Goal: Task Accomplishment & Management: Complete application form

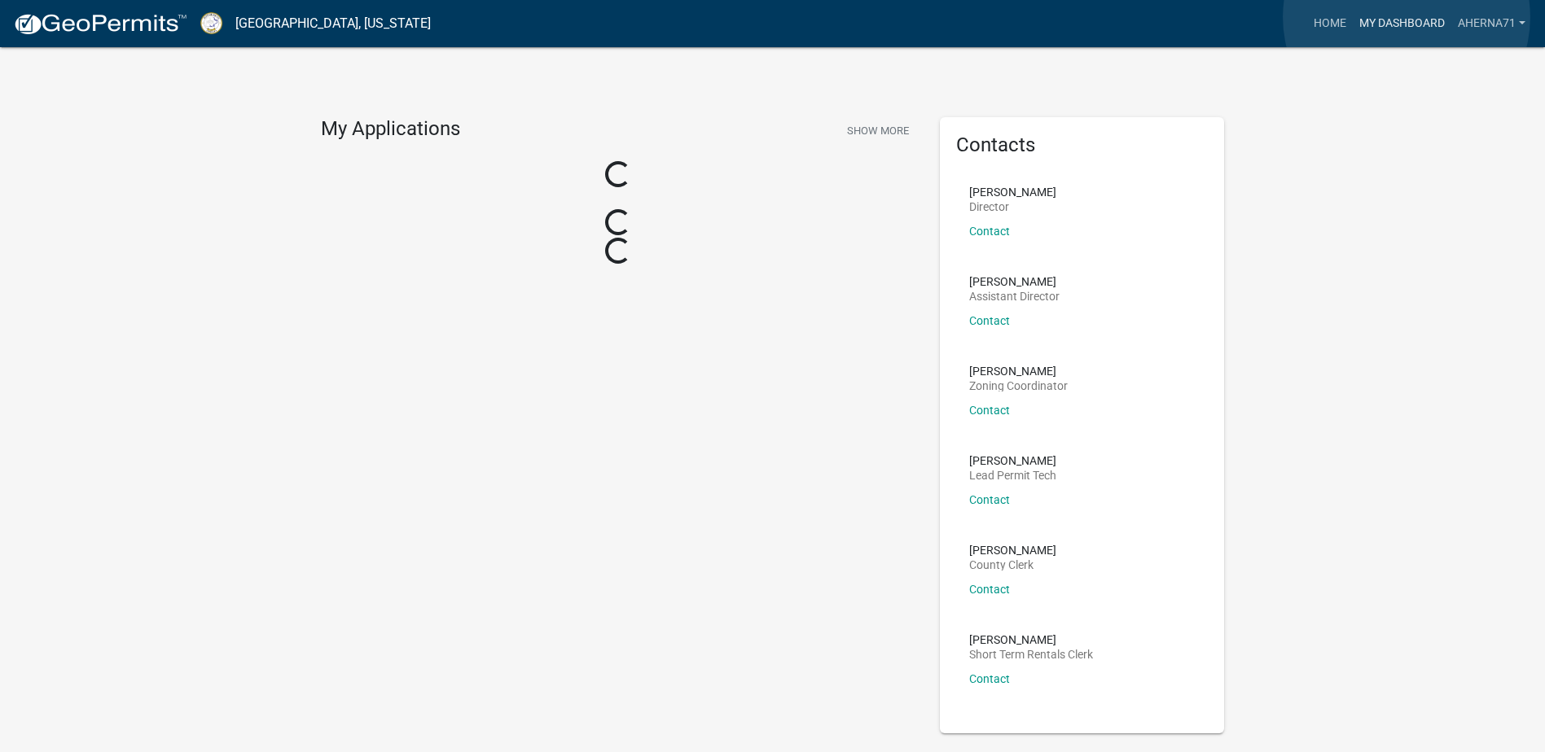
click at [1406, 17] on link "My Dashboard" at bounding box center [1401, 23] width 99 height 31
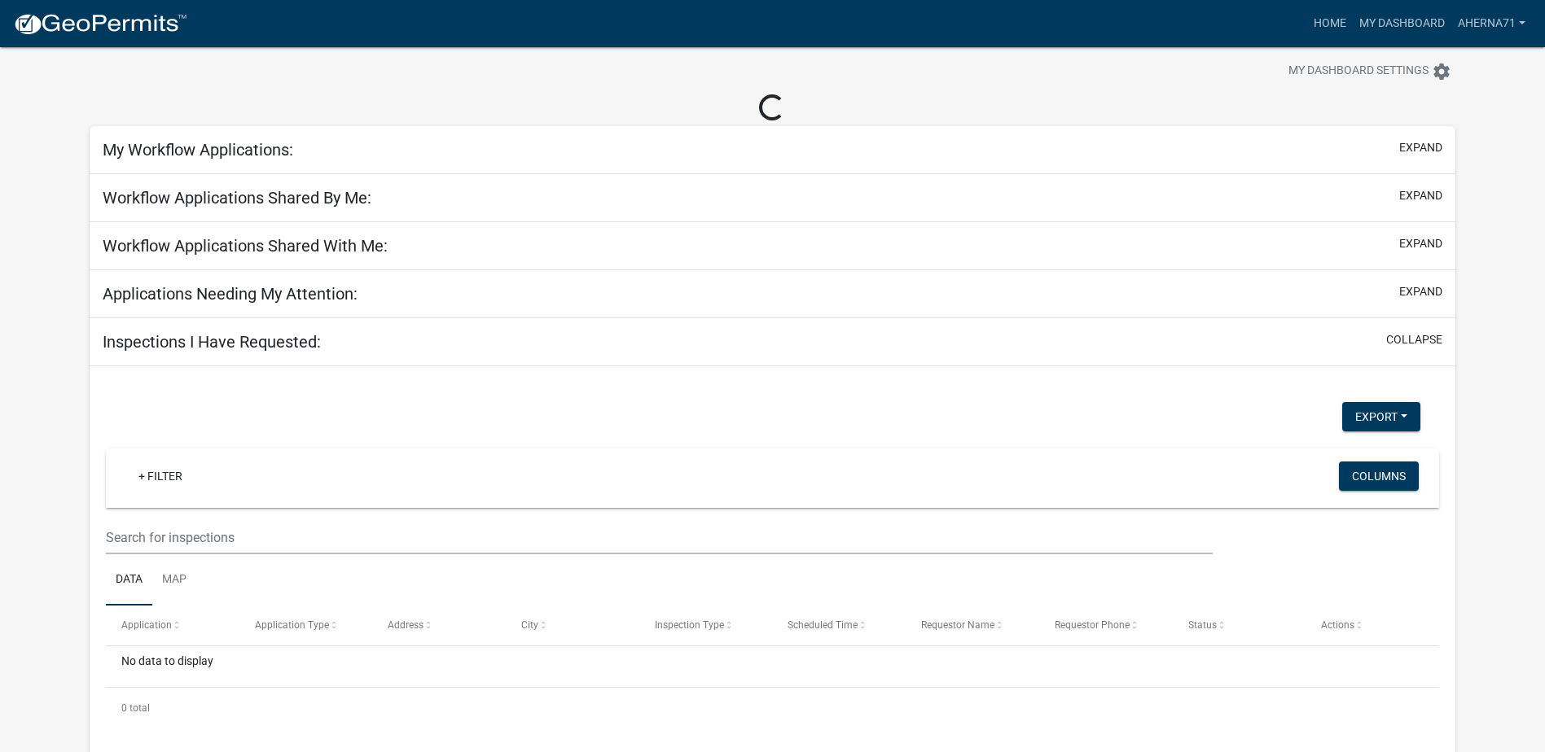
scroll to position [47, 0]
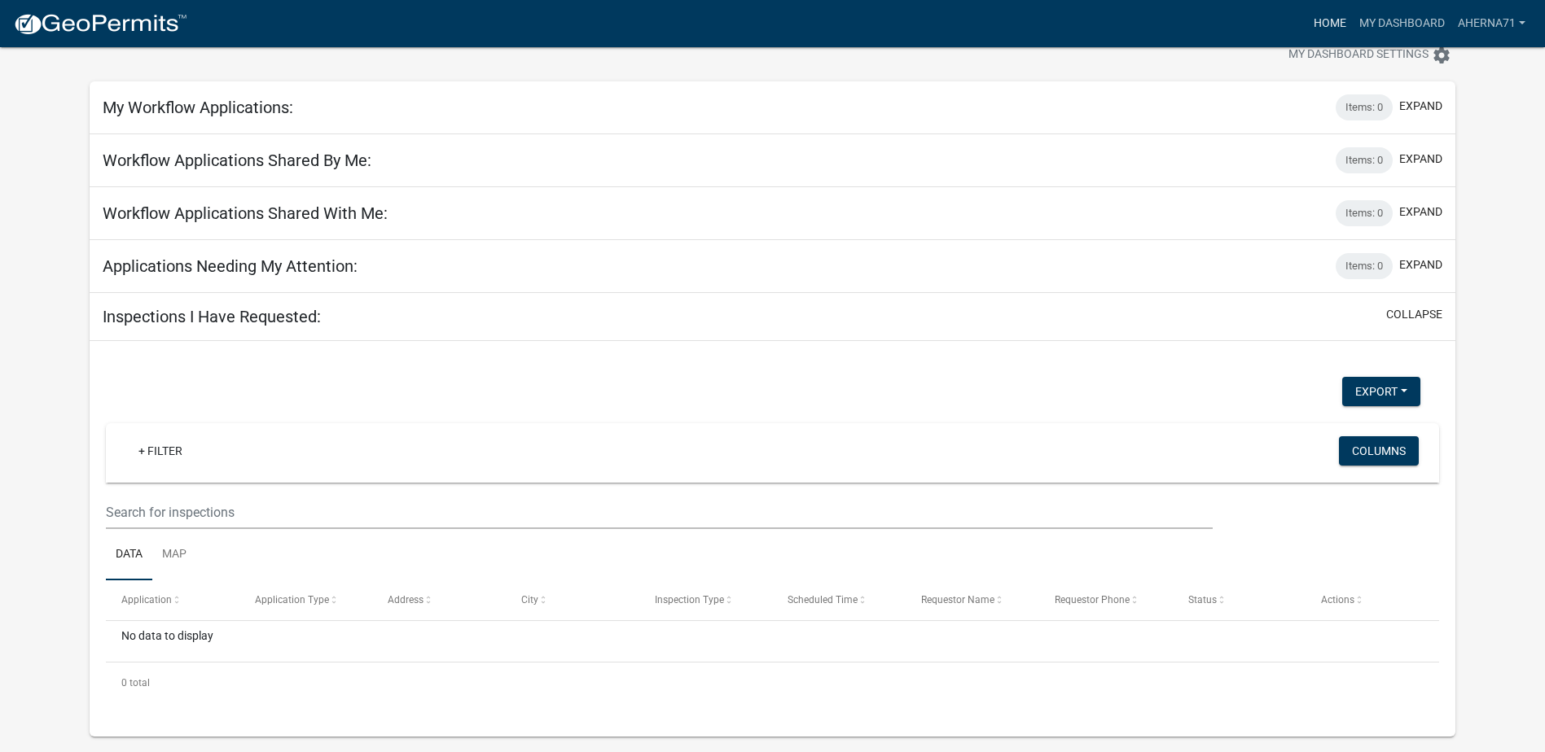
click at [1326, 13] on link "Home" at bounding box center [1330, 23] width 46 height 31
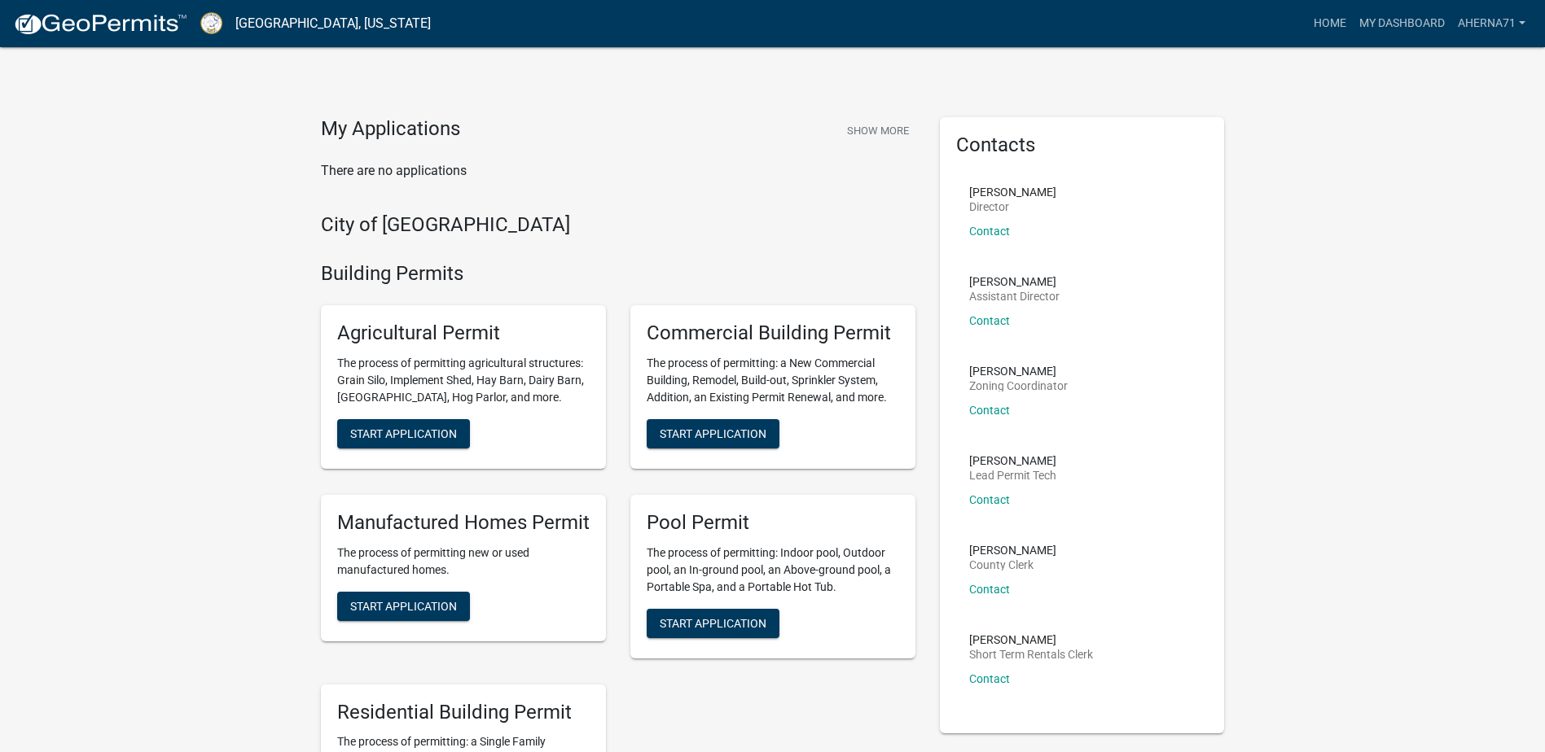
click at [800, 334] on h5 "Commercial Building Permit" at bounding box center [773, 334] width 252 height 24
click at [743, 440] on span "Start Application" at bounding box center [713, 433] width 107 height 13
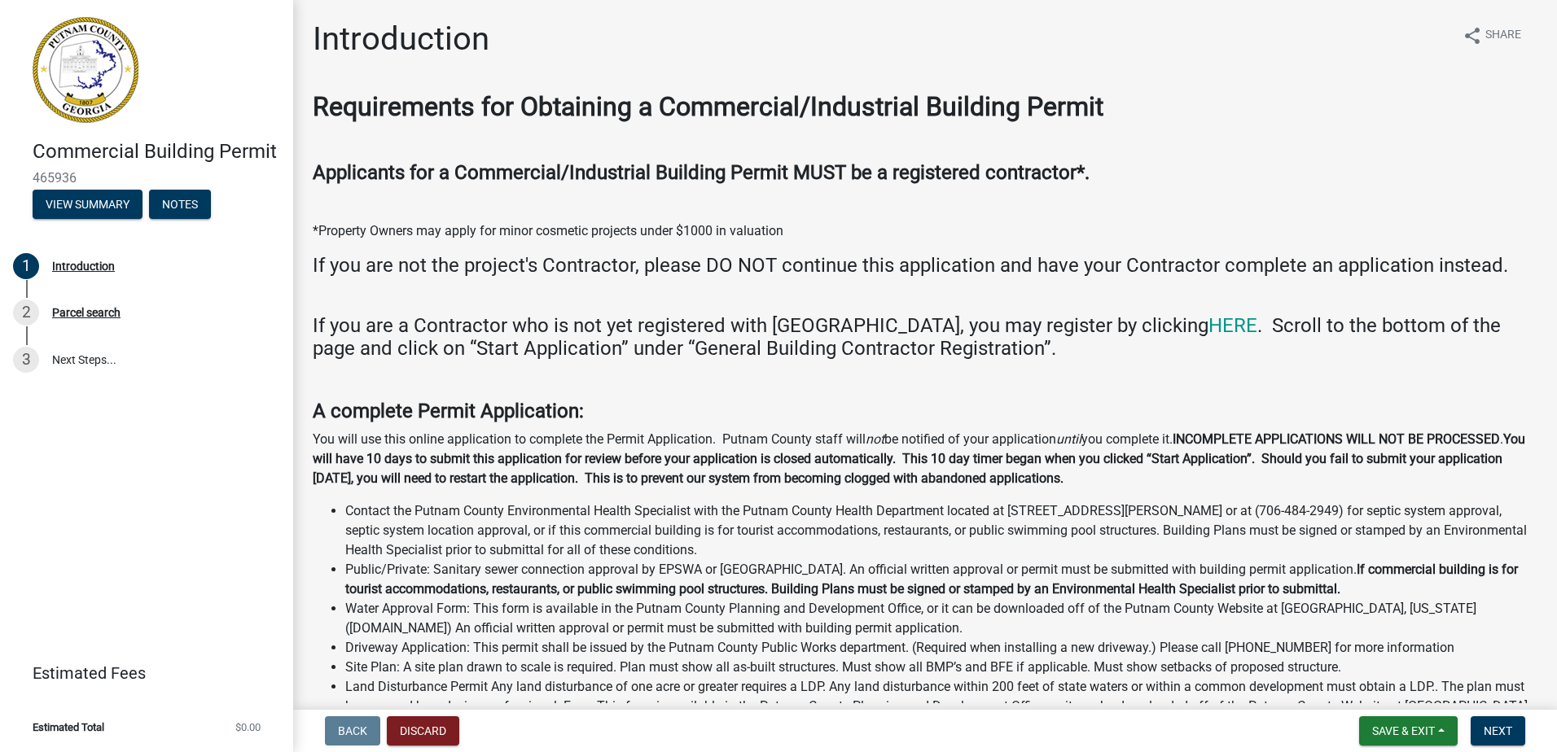
drag, startPoint x: 1005, startPoint y: 279, endPoint x: 805, endPoint y: 287, distance: 199.6
click at [106, 72] on img at bounding box center [86, 70] width 106 height 106
click at [434, 730] on button "Discard" at bounding box center [423, 731] width 72 height 29
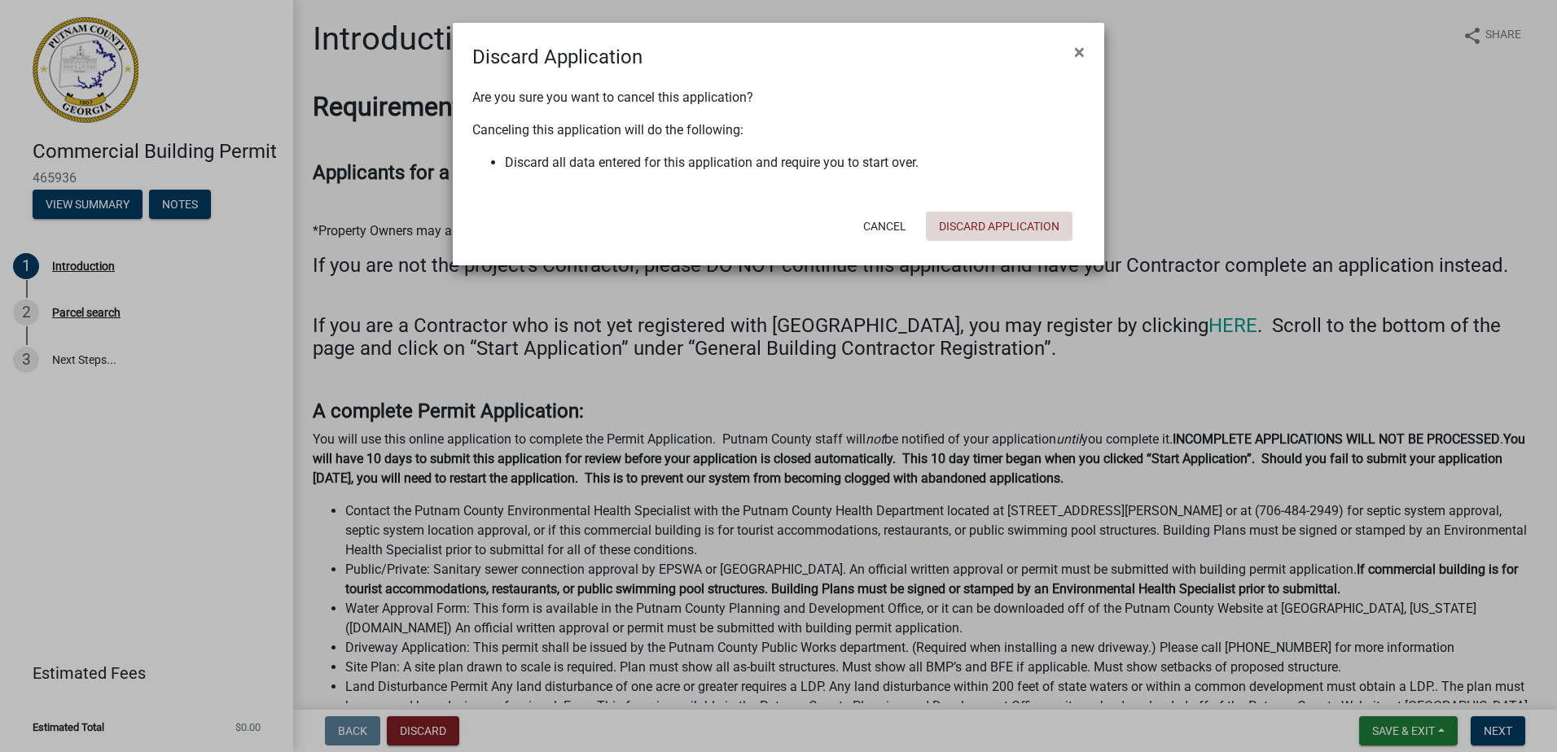
click at [959, 218] on button "Discard Application" at bounding box center [999, 226] width 147 height 29
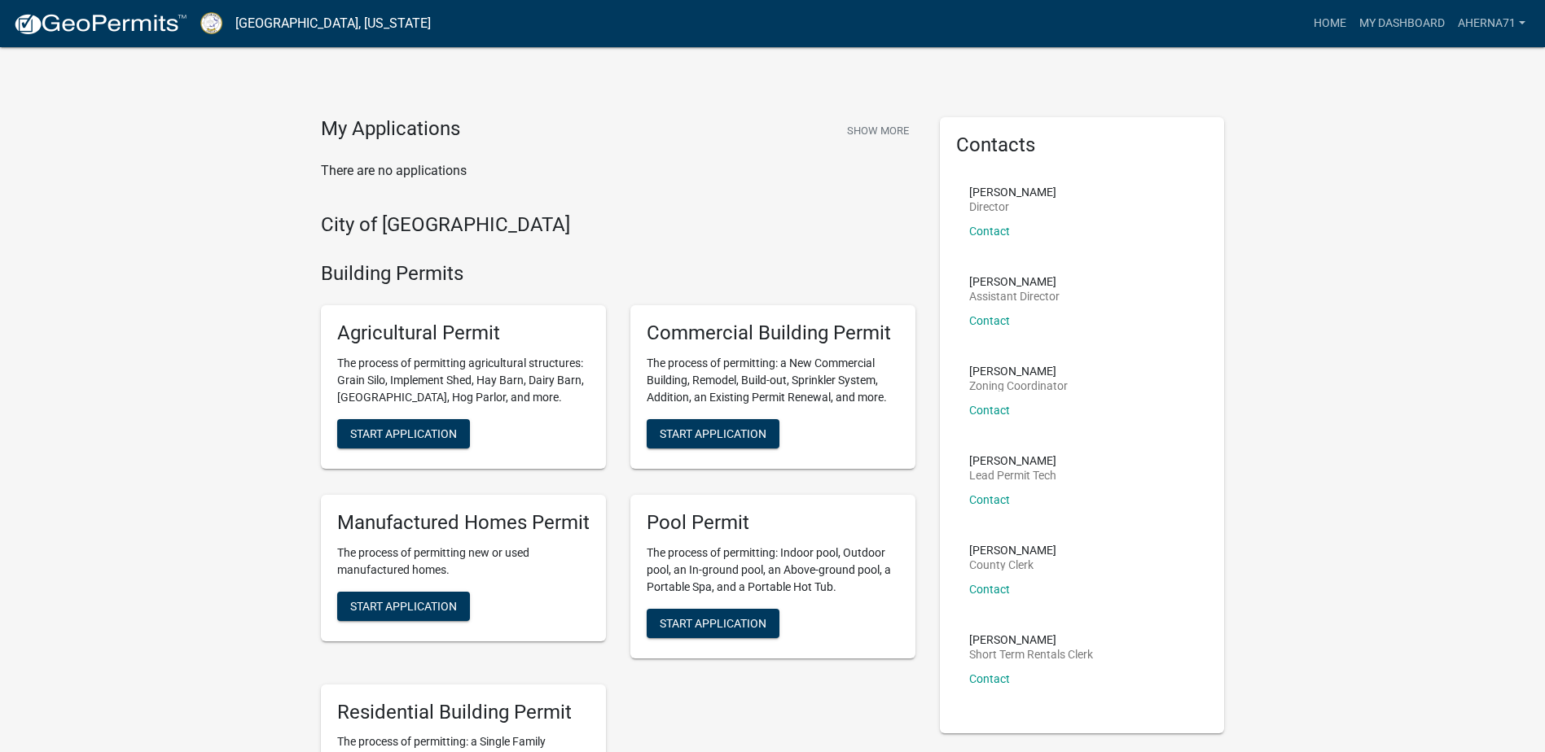
click at [132, 19] on img at bounding box center [100, 24] width 174 height 24
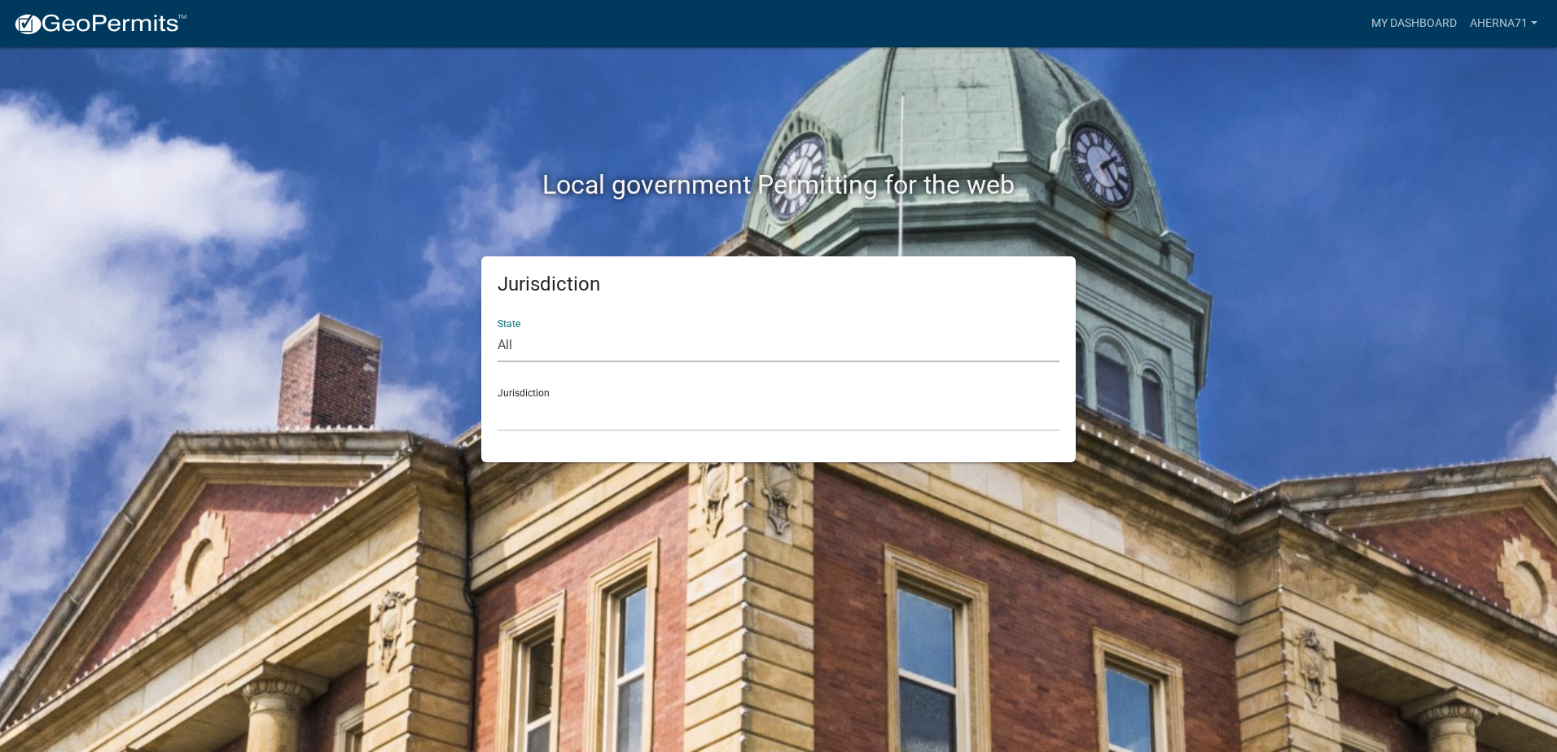
drag, startPoint x: 685, startPoint y: 331, endPoint x: 690, endPoint y: 342, distance: 12.0
click at [685, 331] on select "All [US_STATE] [US_STATE] [US_STATE] [US_STATE] [US_STATE] [US_STATE] [US_STATE…" at bounding box center [779, 345] width 562 height 33
select select "[US_STATE]"
click at [498, 329] on select "All [US_STATE] [US_STATE] [US_STATE] [US_STATE] [US_STATE] [US_STATE] [US_STATE…" at bounding box center [779, 345] width 562 height 33
click at [652, 417] on select "[GEOGRAPHIC_DATA], [US_STATE][PERSON_NAME][GEOGRAPHIC_DATA], [US_STATE][PERSON_…" at bounding box center [779, 414] width 562 height 33
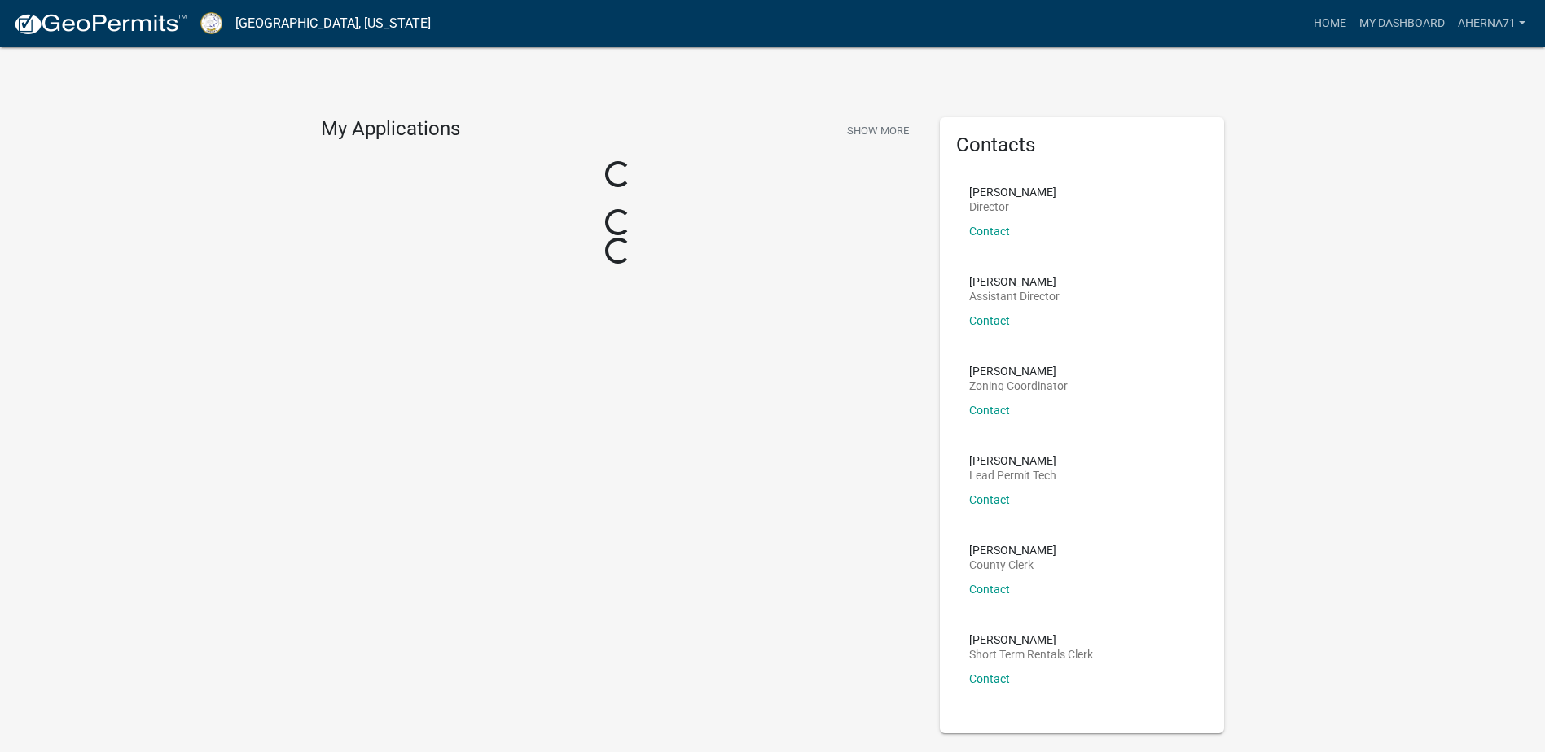
click at [305, 454] on div "My Applications Show More Loading... Loading... Loading... Contacts [PERSON_NAM…" at bounding box center [772, 420] width 1545 height 841
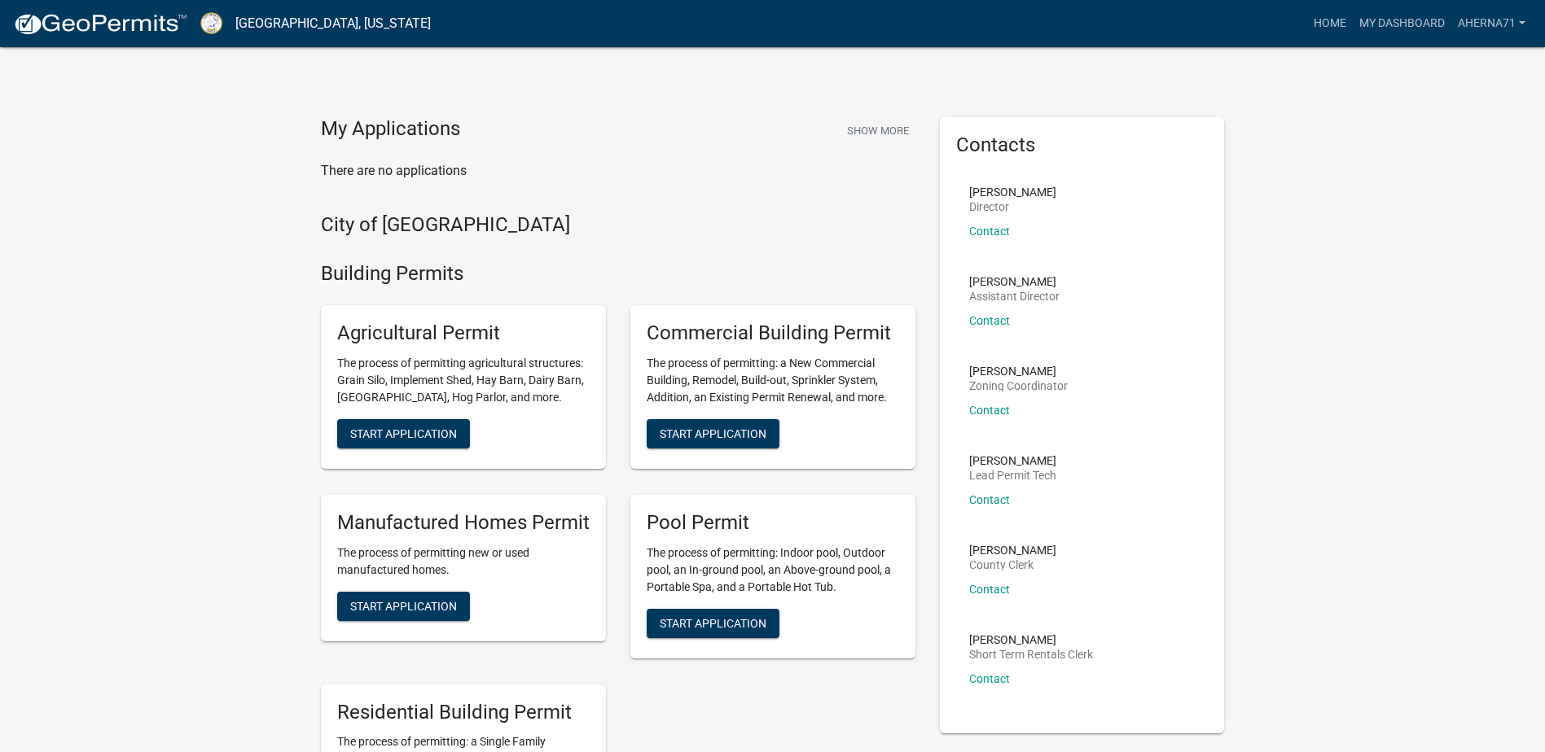
click at [884, 205] on div "My Applications Show More There are no applications" at bounding box center [618, 165] width 619 height 96
